Goal: Information Seeking & Learning: Find specific fact

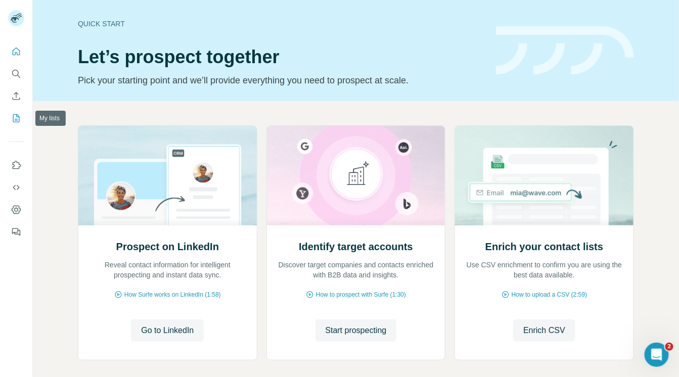
click at [15, 119] on icon "My lists" at bounding box center [16, 118] width 10 height 10
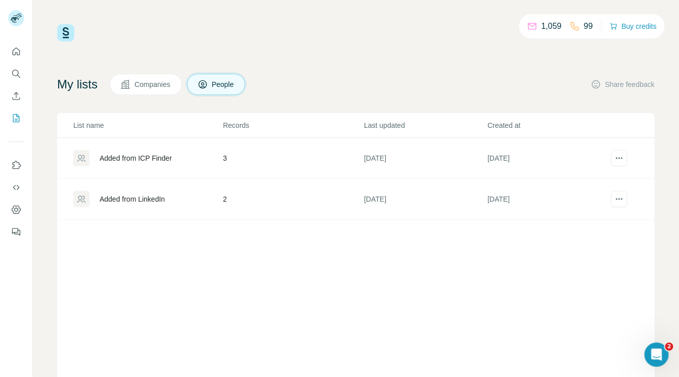
click at [16, 98] on icon "Enrich CSV" at bounding box center [16, 96] width 10 height 10
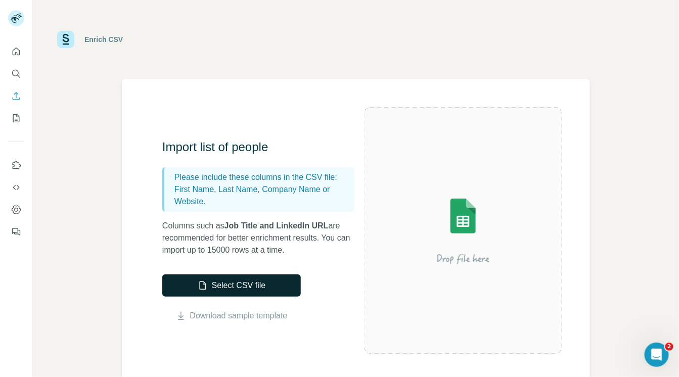
click at [210, 283] on button "Select CSV file" at bounding box center [231, 285] width 138 height 22
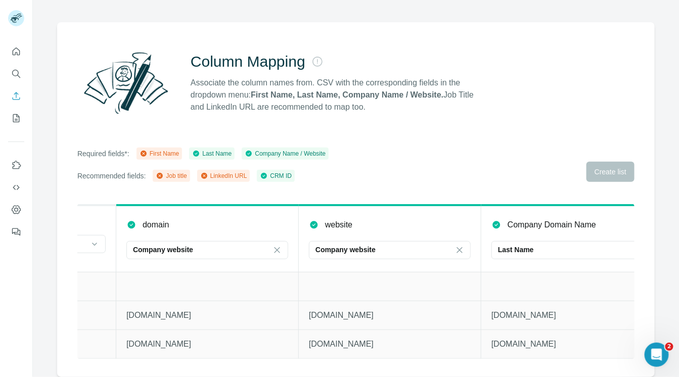
scroll to position [0, 696]
click at [519, 245] on p "Last Name" at bounding box center [511, 250] width 36 height 10
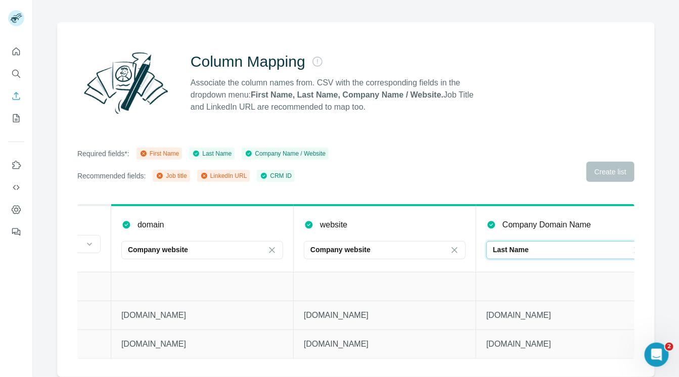
scroll to position [0, 716]
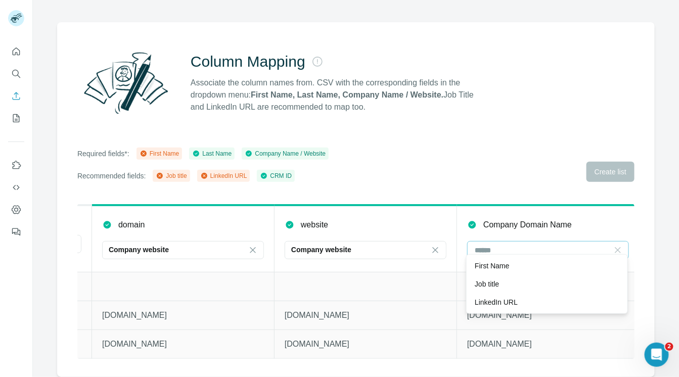
click at [620, 245] on icon at bounding box center [617, 250] width 10 height 10
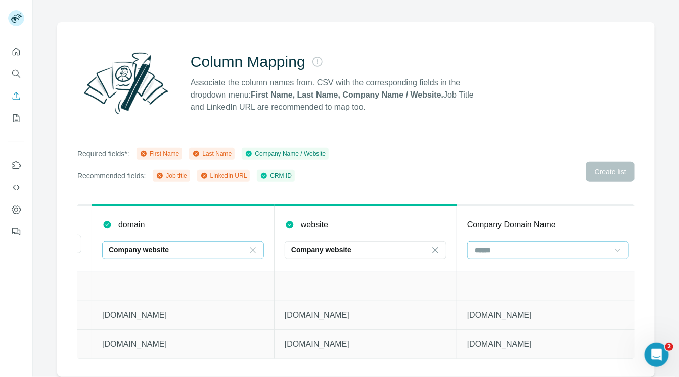
click at [252, 245] on icon at bounding box center [253, 250] width 10 height 10
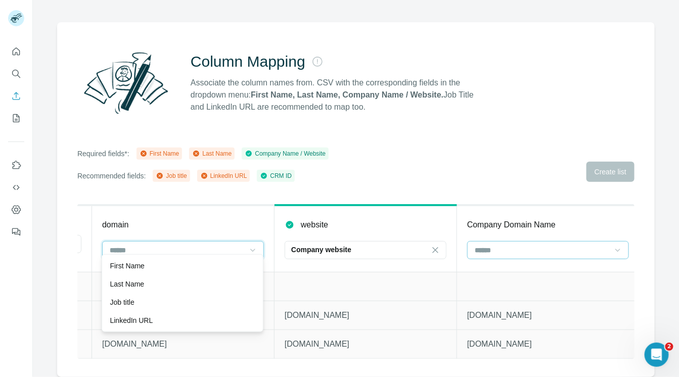
scroll to position [0, 0]
click at [227, 226] on th "domain" at bounding box center [183, 238] width 182 height 67
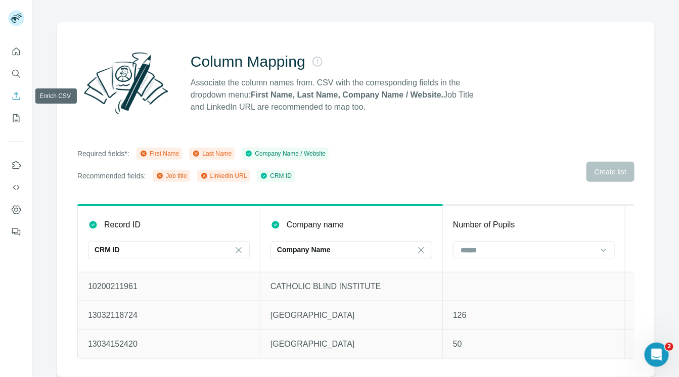
click at [19, 97] on icon "Enrich CSV" at bounding box center [16, 96] width 10 height 10
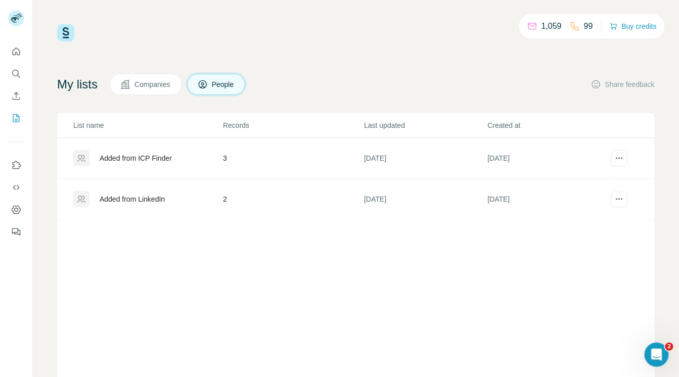
click at [256, 79] on div "My lists Companies People Share feedback" at bounding box center [355, 84] width 597 height 21
click at [171, 87] on span "Companies" at bounding box center [152, 84] width 37 height 10
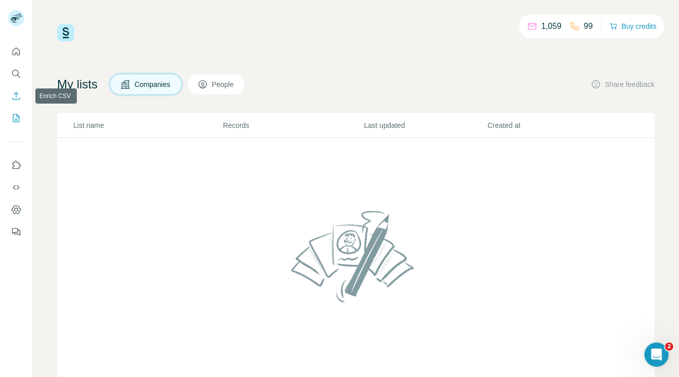
click at [16, 95] on icon "Enrich CSV" at bounding box center [17, 96] width 8 height 8
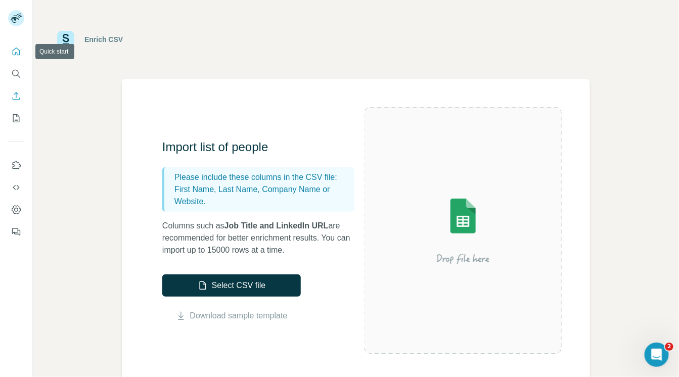
click at [17, 51] on icon "Quick start" at bounding box center [16, 51] width 10 height 10
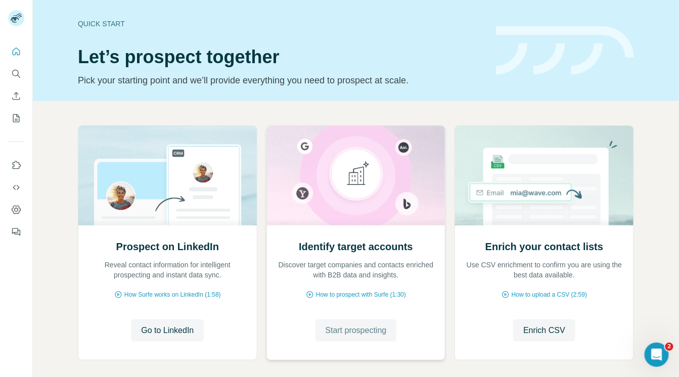
click at [354, 328] on span "Start prospecting" at bounding box center [355, 330] width 61 height 12
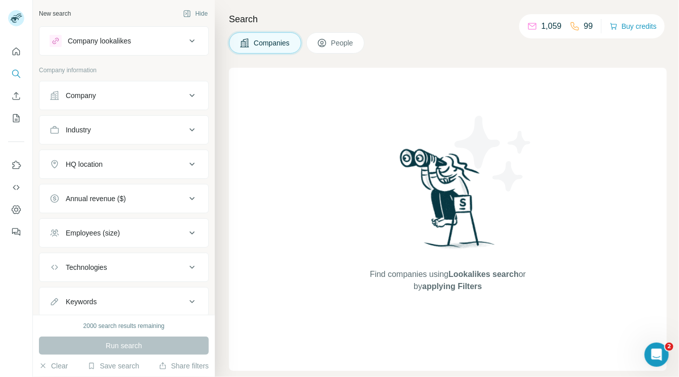
click at [99, 86] on button "Company" at bounding box center [123, 95] width 169 height 24
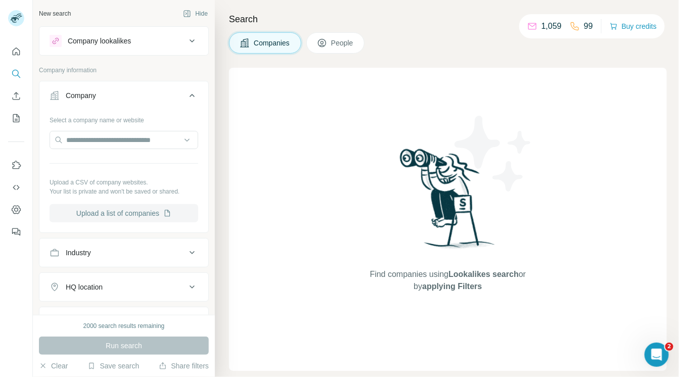
click at [97, 210] on button "Upload a list of companies" at bounding box center [124, 213] width 149 height 18
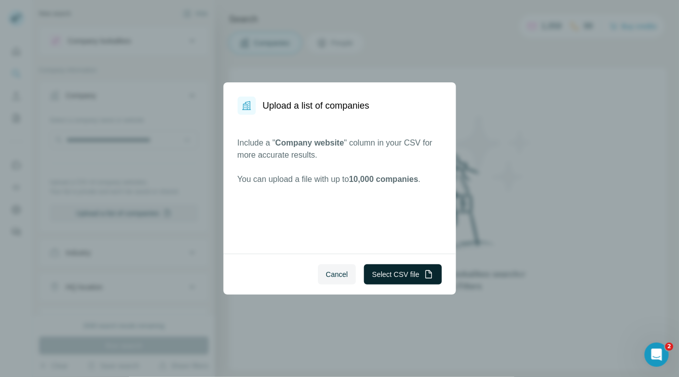
click at [381, 273] on button "Select CSV file" at bounding box center [402, 274] width 77 height 20
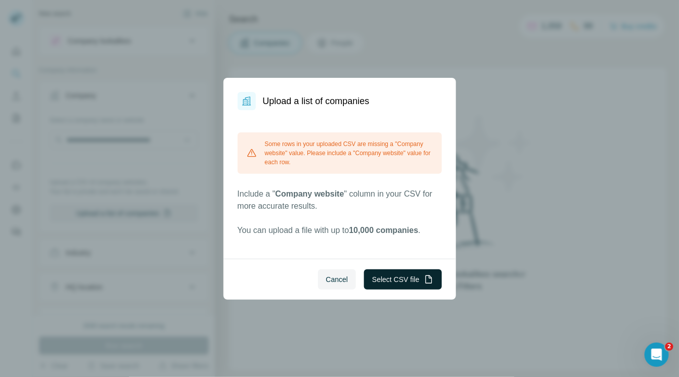
click at [376, 281] on button "Select CSV file" at bounding box center [402, 279] width 77 height 20
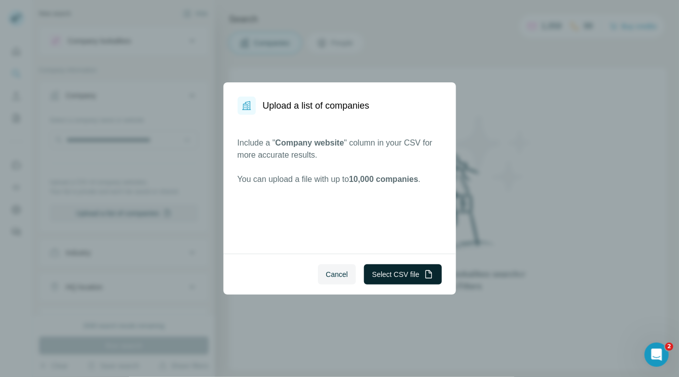
click at [393, 271] on button "Select CSV file" at bounding box center [402, 274] width 77 height 20
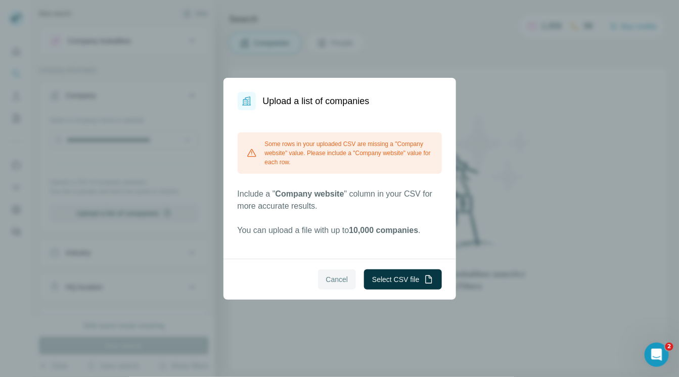
click at [337, 278] on span "Cancel" at bounding box center [337, 279] width 22 height 10
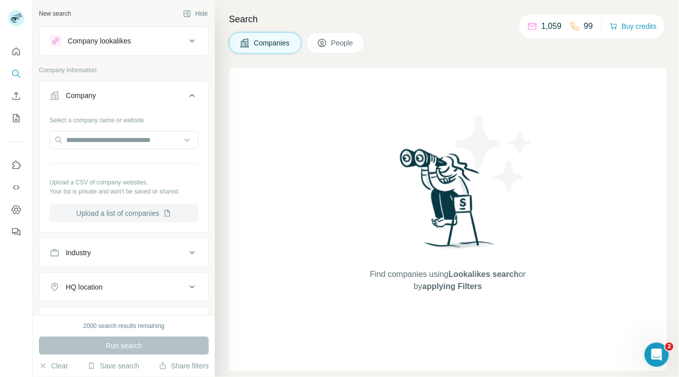
click at [104, 208] on button "Upload a list of companies" at bounding box center [124, 213] width 149 height 18
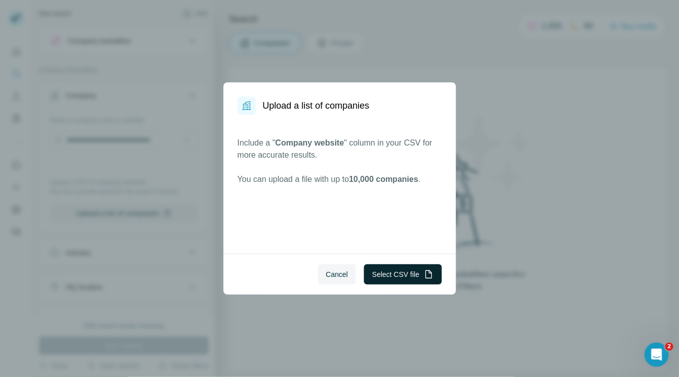
click at [395, 271] on button "Select CSV file" at bounding box center [402, 274] width 77 height 20
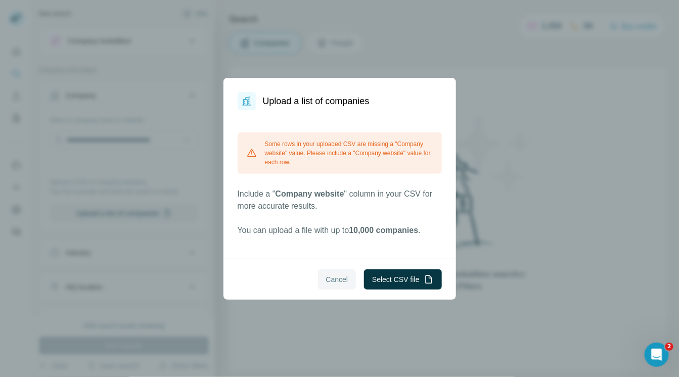
click at [335, 278] on span "Cancel" at bounding box center [337, 279] width 22 height 10
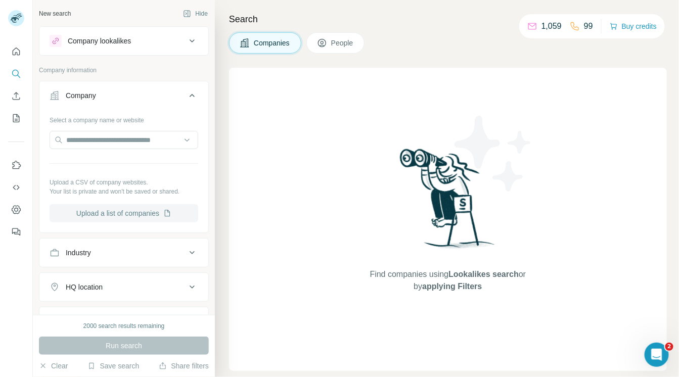
click at [163, 215] on icon "button" at bounding box center [167, 213] width 8 height 8
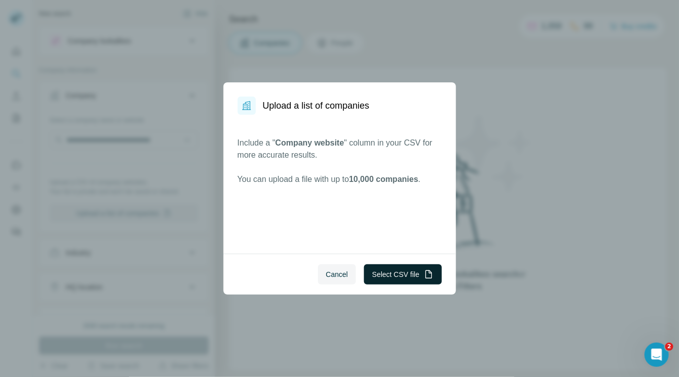
click at [377, 272] on button "Select CSV file" at bounding box center [402, 274] width 77 height 20
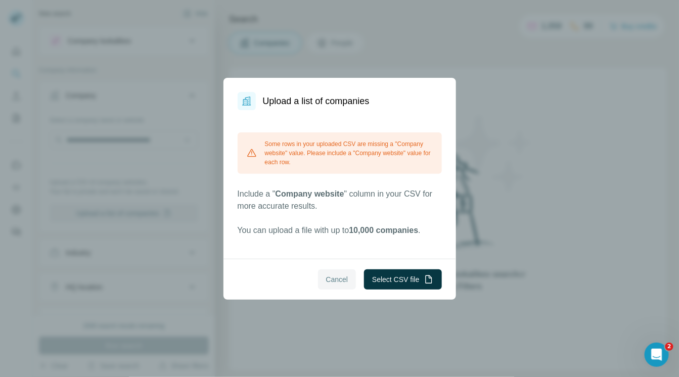
click at [344, 275] on span "Cancel" at bounding box center [337, 279] width 22 height 10
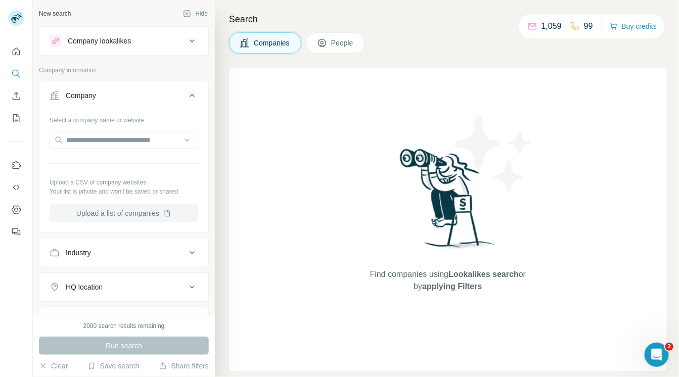
click at [163, 209] on icon "button" at bounding box center [167, 213] width 8 height 8
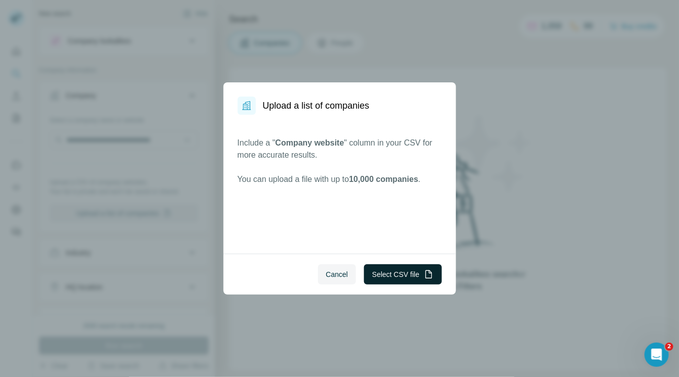
click at [373, 275] on button "Select CSV file" at bounding box center [402, 274] width 77 height 20
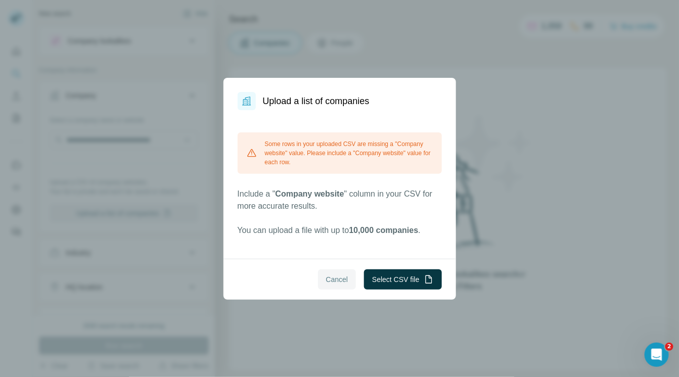
click at [344, 278] on span "Cancel" at bounding box center [337, 279] width 22 height 10
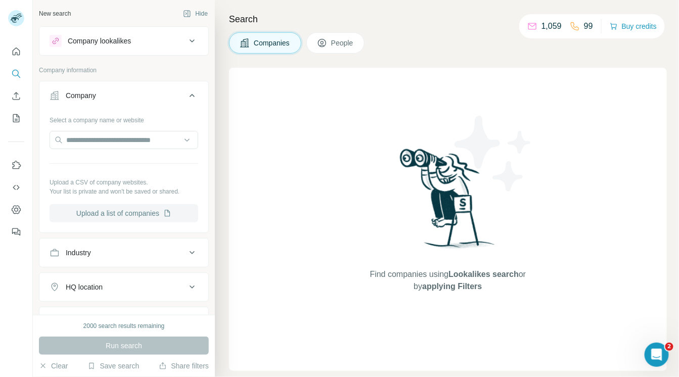
click at [149, 216] on button "Upload a list of companies" at bounding box center [124, 213] width 149 height 18
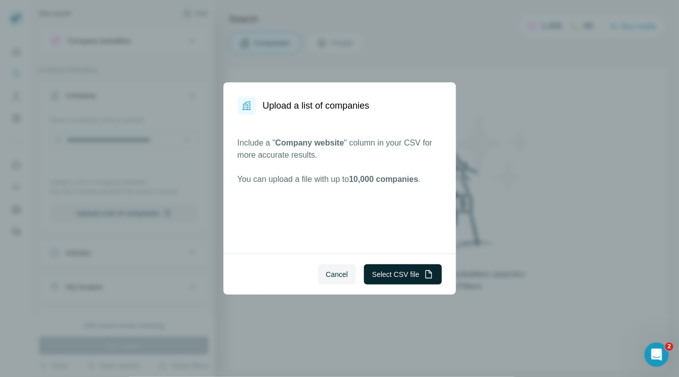
click at [406, 280] on button "Select CSV file" at bounding box center [402, 274] width 77 height 20
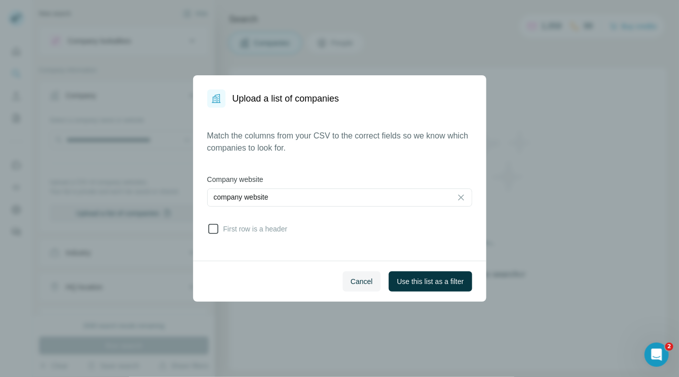
click at [215, 229] on icon at bounding box center [213, 229] width 12 height 12
click at [416, 280] on span "Use this list as a filter" at bounding box center [430, 281] width 67 height 10
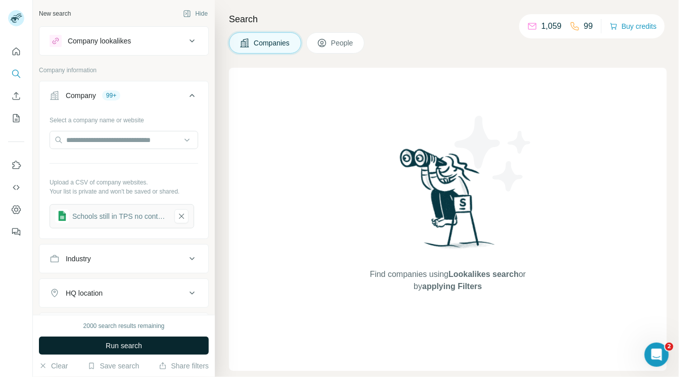
click at [151, 345] on button "Run search" at bounding box center [124, 346] width 170 height 18
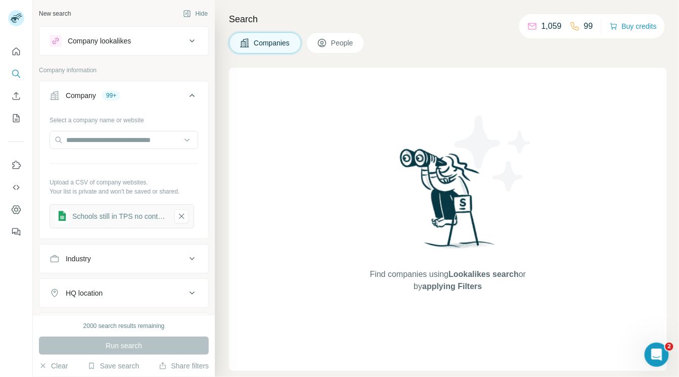
click at [186, 96] on icon at bounding box center [192, 95] width 12 height 12
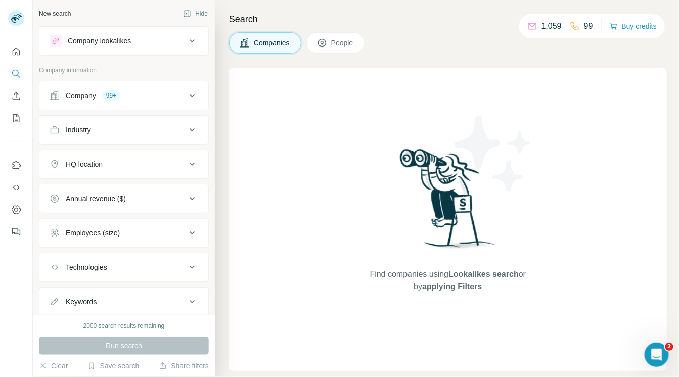
click at [186, 96] on icon at bounding box center [192, 95] width 12 height 12
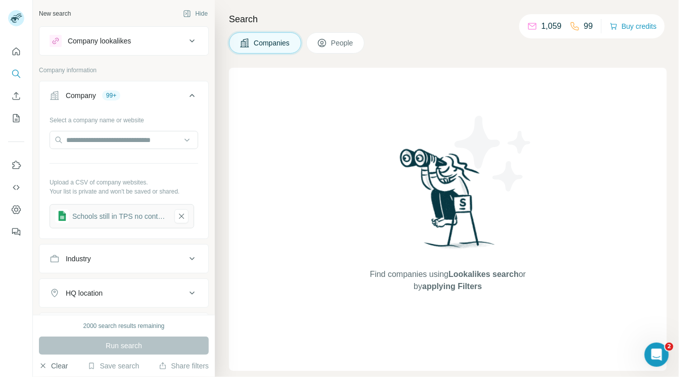
click at [56, 365] on button "Clear" at bounding box center [53, 366] width 29 height 10
click at [57, 365] on button "Clear" at bounding box center [53, 366] width 29 height 10
click at [165, 209] on icon "button" at bounding box center [167, 213] width 8 height 8
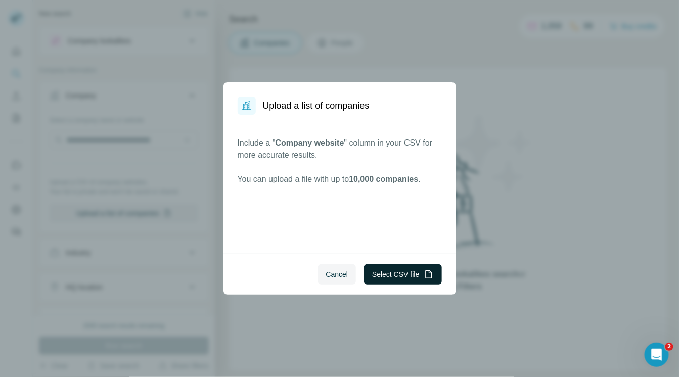
click at [381, 276] on button "Select CSV file" at bounding box center [402, 274] width 77 height 20
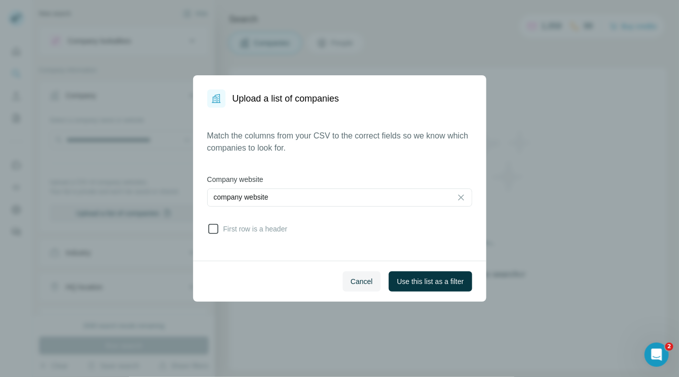
click at [241, 230] on span "First row is a header" at bounding box center [253, 229] width 68 height 10
click at [423, 279] on span "Use this list as a filter" at bounding box center [430, 281] width 67 height 10
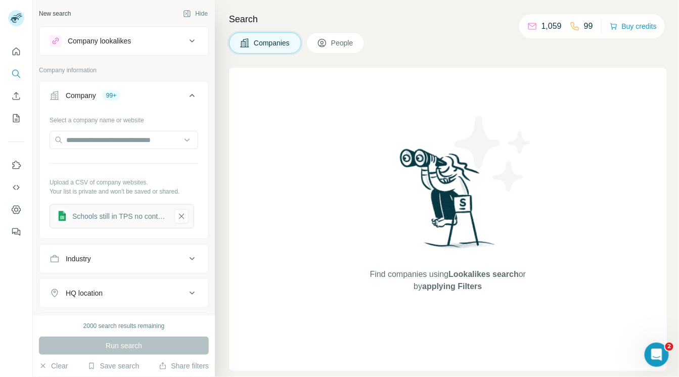
click at [327, 54] on div "Search Companies People Find companies using Lookalikes search or by applying F…" at bounding box center [447, 188] width 464 height 377
click at [326, 43] on icon at bounding box center [322, 43] width 8 height 8
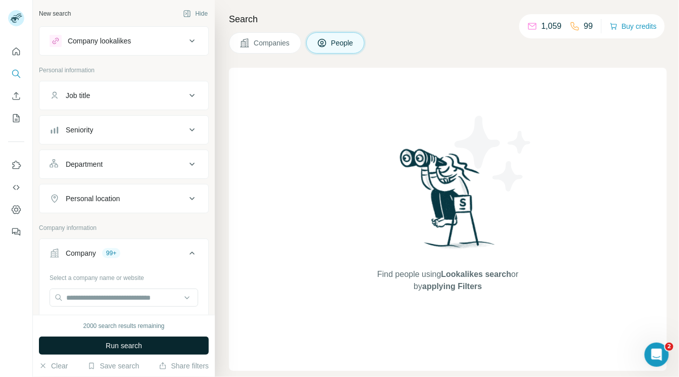
click at [120, 347] on span "Run search" at bounding box center [124, 346] width 36 height 10
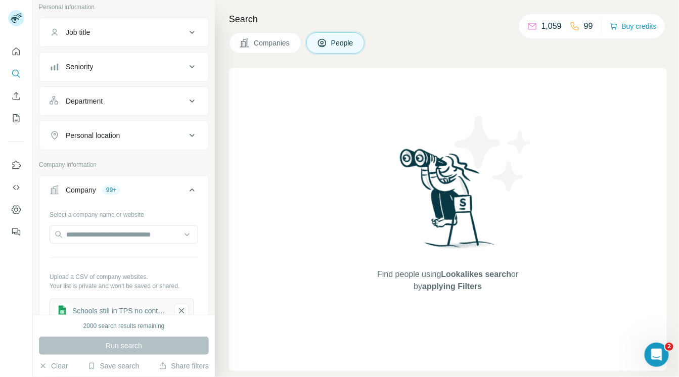
scroll to position [28, 0]
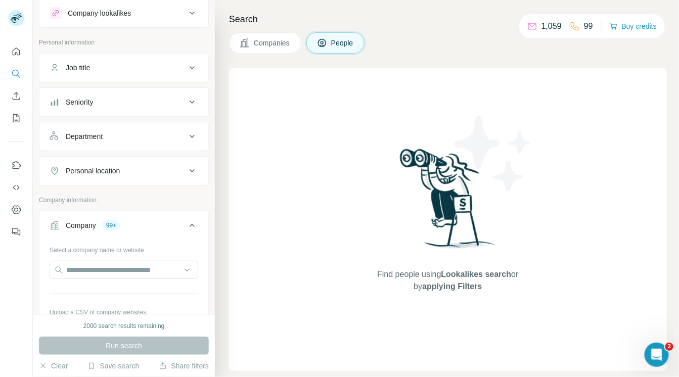
click at [114, 223] on div "99+" at bounding box center [111, 225] width 18 height 9
click at [112, 223] on div "99+" at bounding box center [111, 225] width 18 height 9
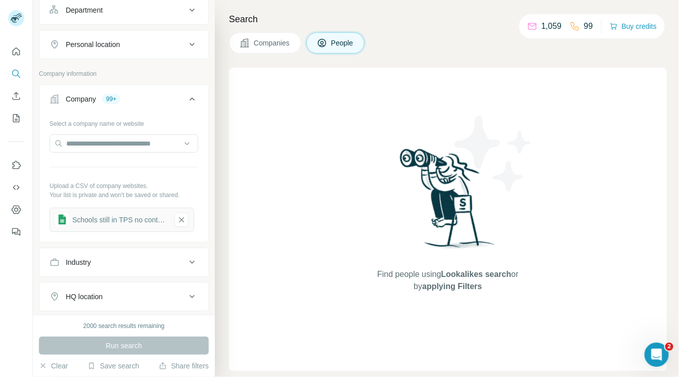
scroll to position [158, 0]
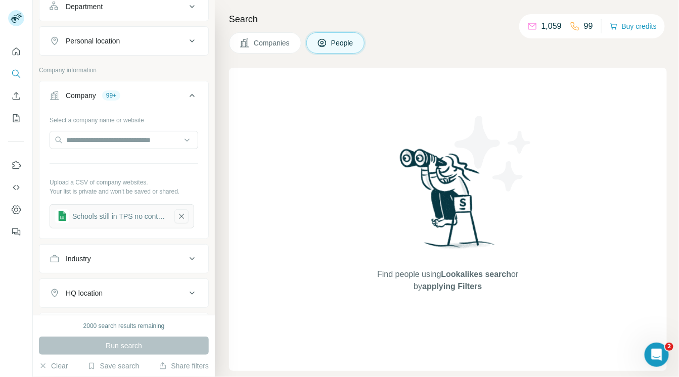
click at [179, 215] on icon "button" at bounding box center [181, 216] width 9 height 10
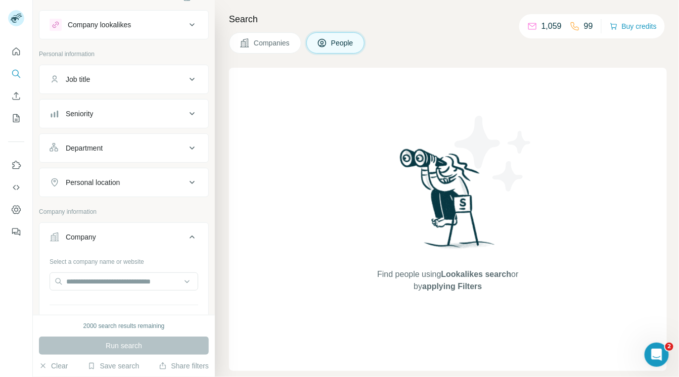
scroll to position [0, 0]
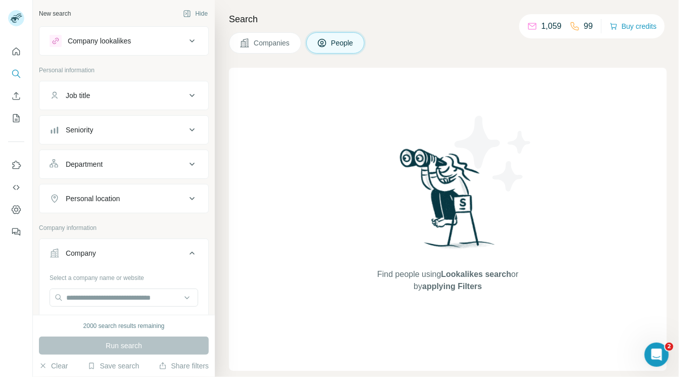
click at [154, 95] on div "Job title" at bounding box center [118, 95] width 136 height 10
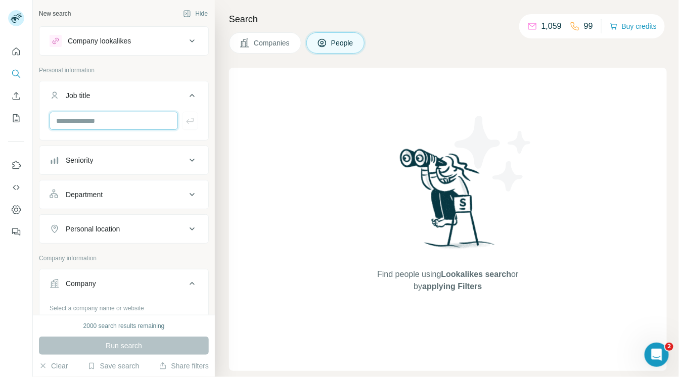
click at [132, 121] on input "text" at bounding box center [114, 121] width 128 height 18
type input "******"
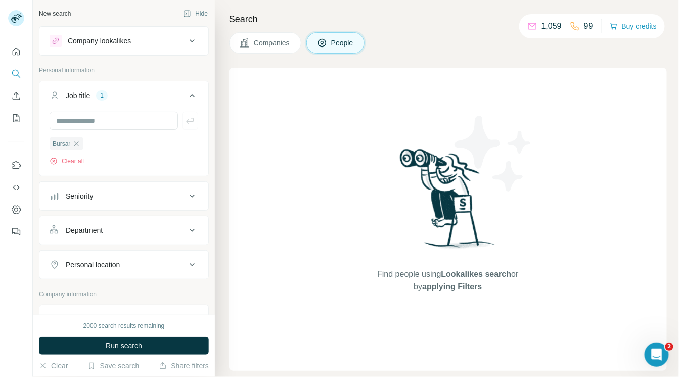
click at [186, 39] on icon at bounding box center [192, 41] width 12 height 12
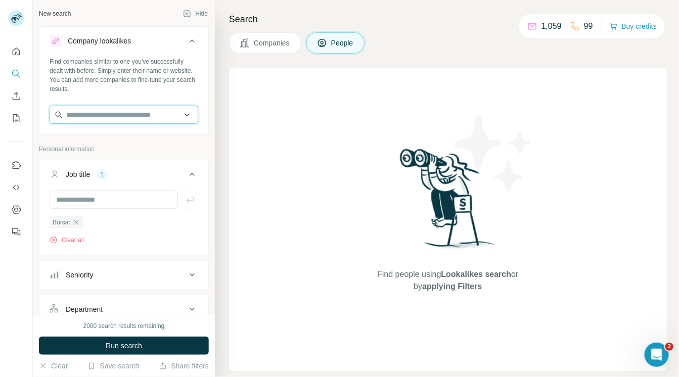
click at [119, 113] on input "text" at bounding box center [124, 115] width 149 height 18
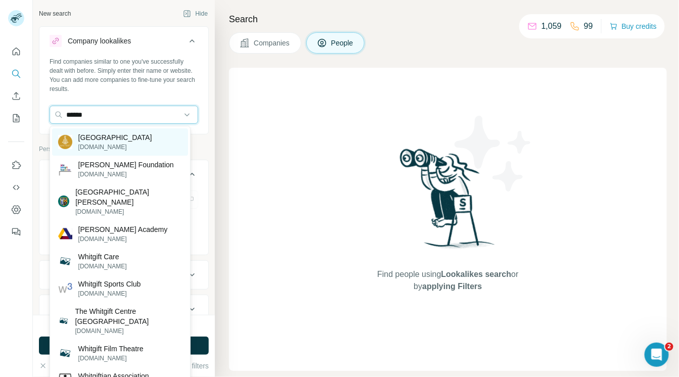
type input "******"
click at [109, 140] on p "Whitgift School" at bounding box center [115, 137] width 74 height 10
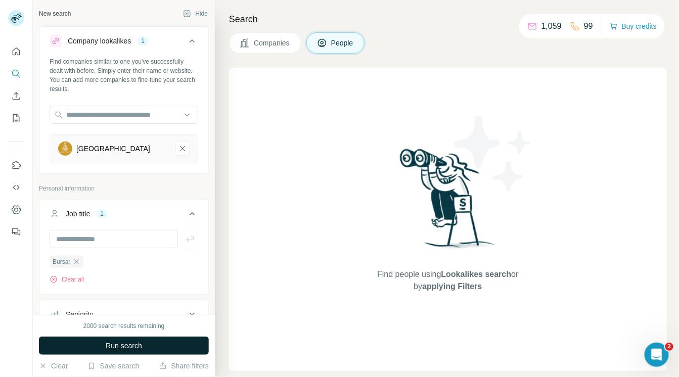
click at [126, 342] on span "Run search" at bounding box center [124, 346] width 36 height 10
